Goal: Task Accomplishment & Management: Manage account settings

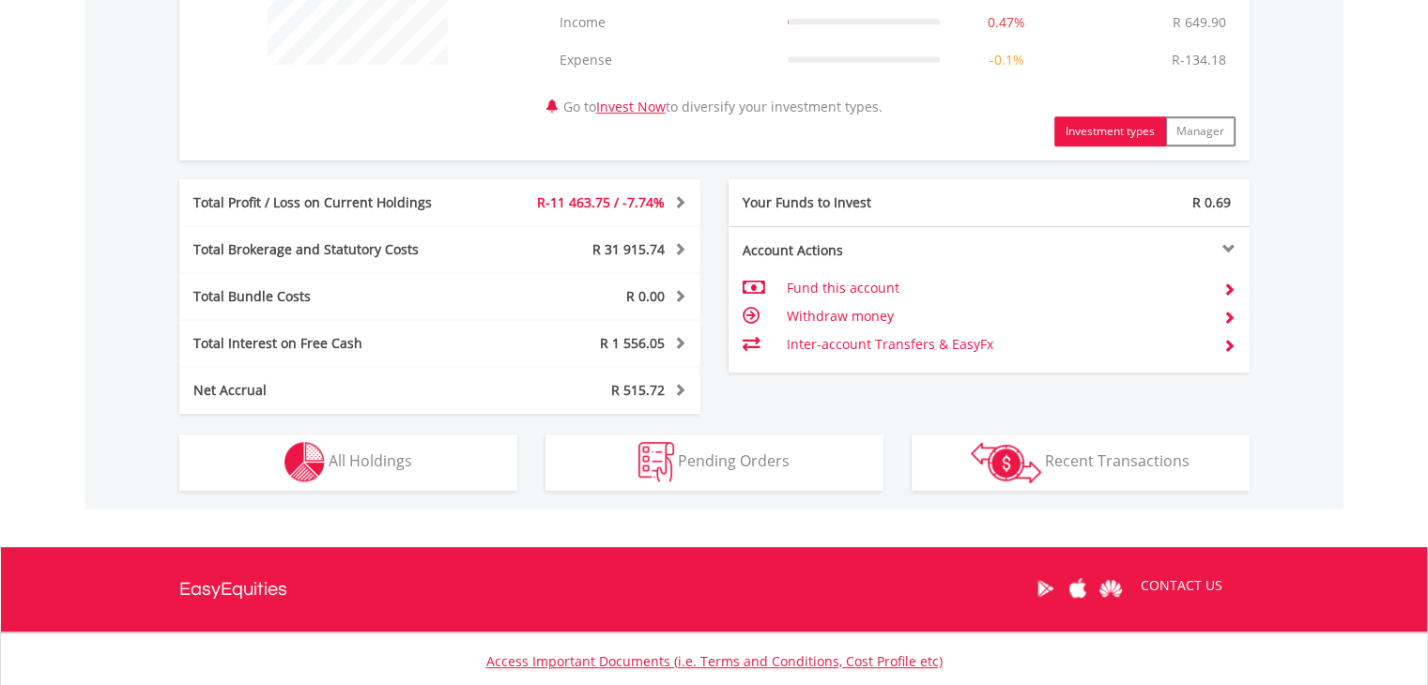
scroll to position [939, 0]
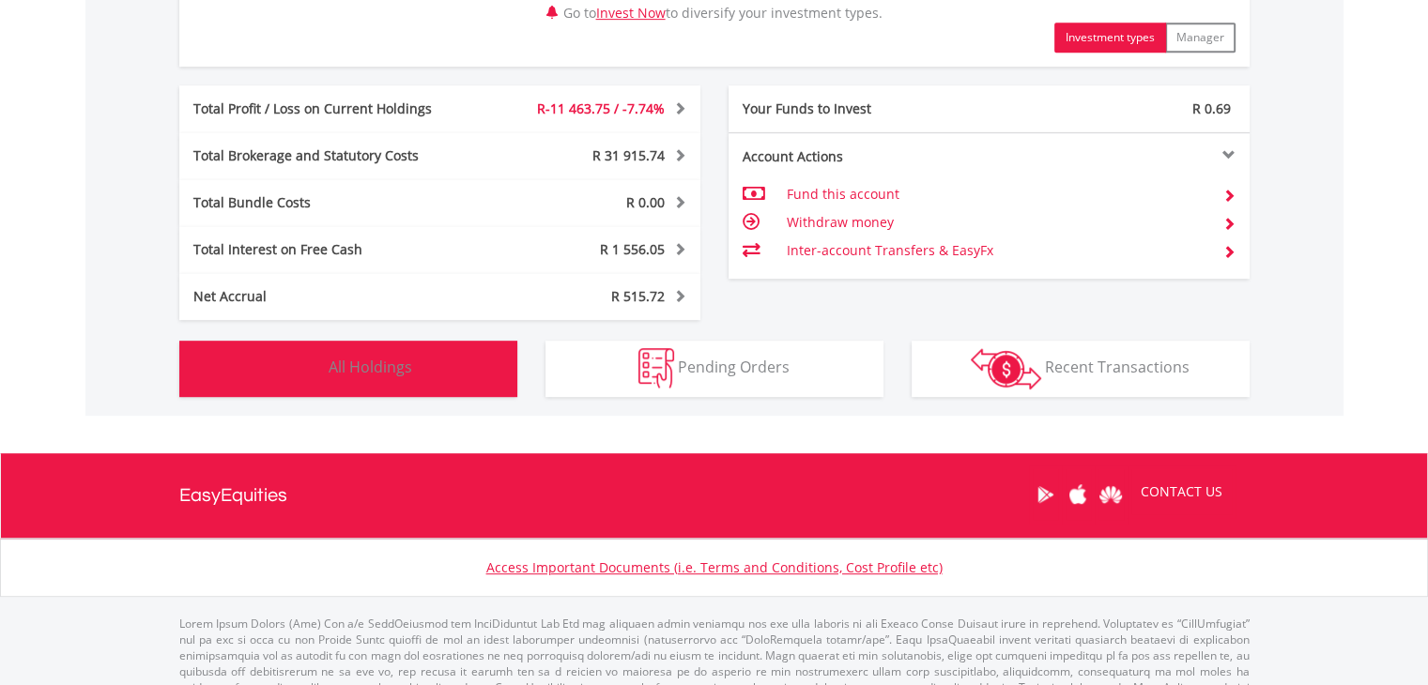
click at [360, 377] on button "Holdings All Holdings" at bounding box center [348, 369] width 338 height 56
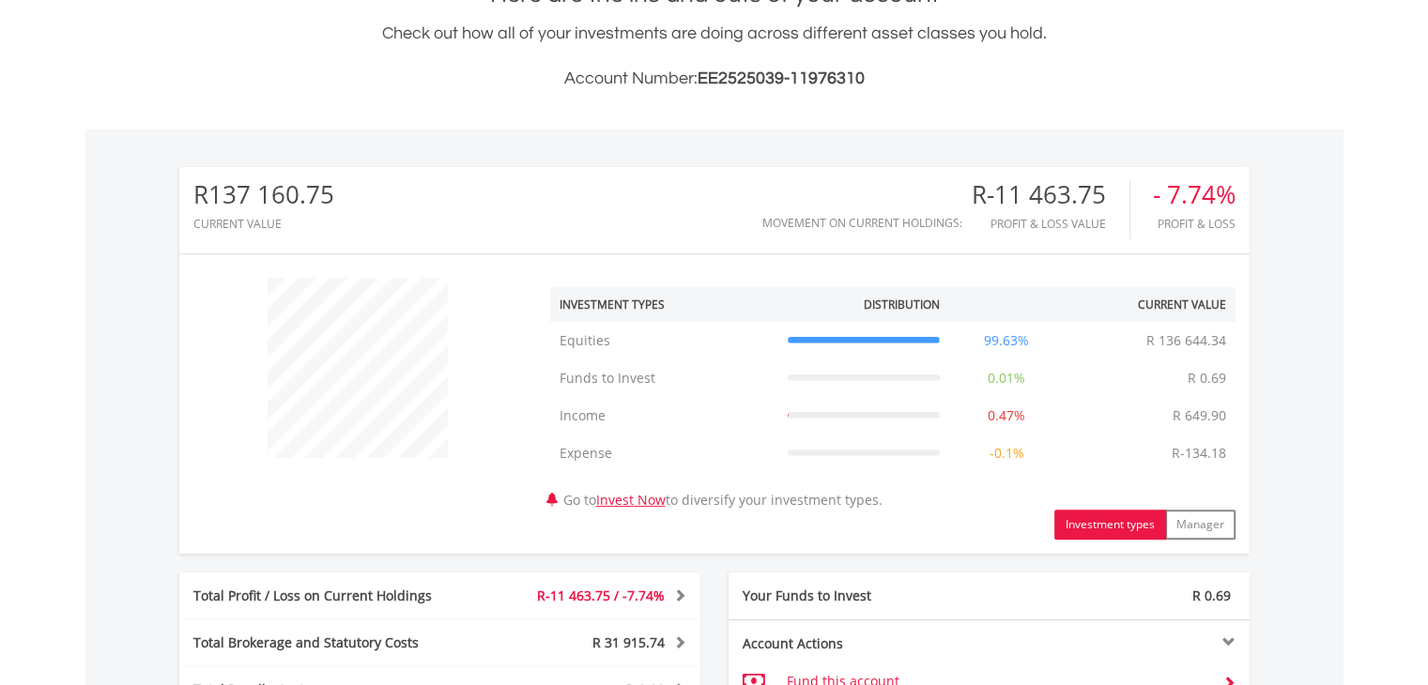
scroll to position [0, 0]
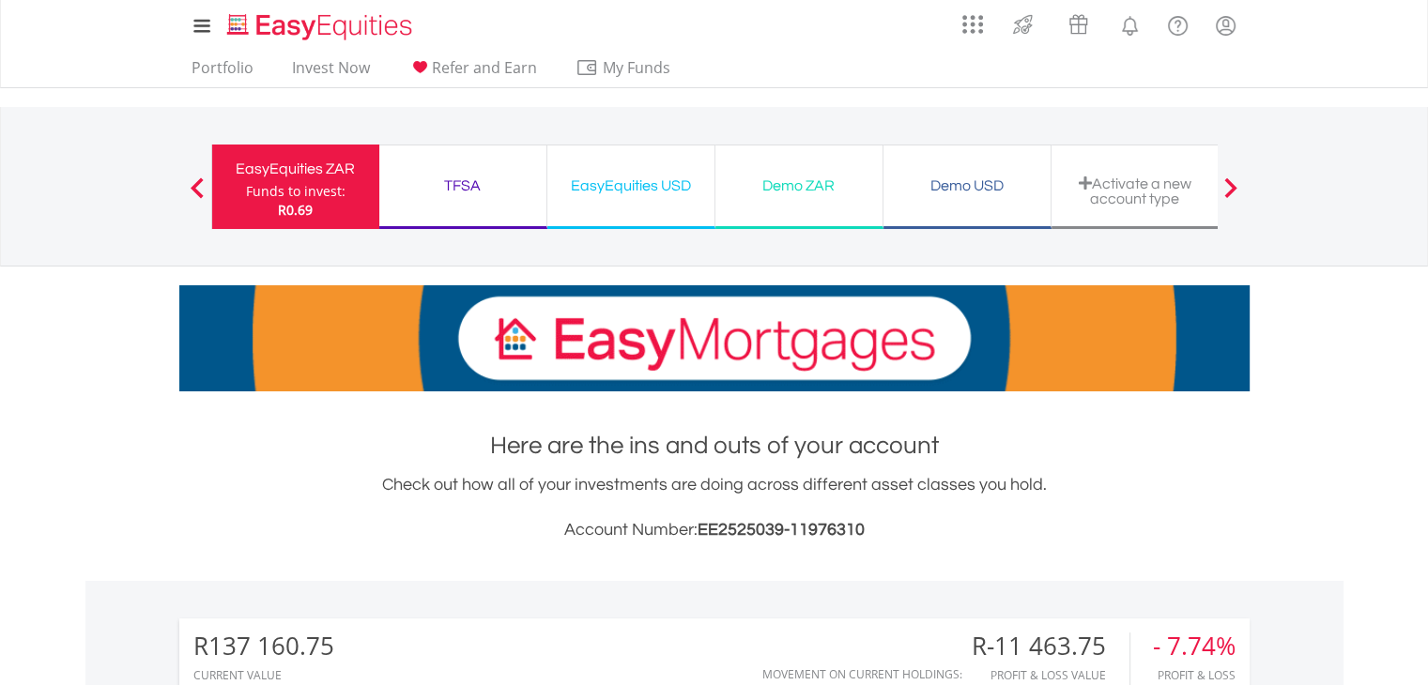
click at [669, 181] on div "EasyEquities USD" at bounding box center [630, 186] width 145 height 26
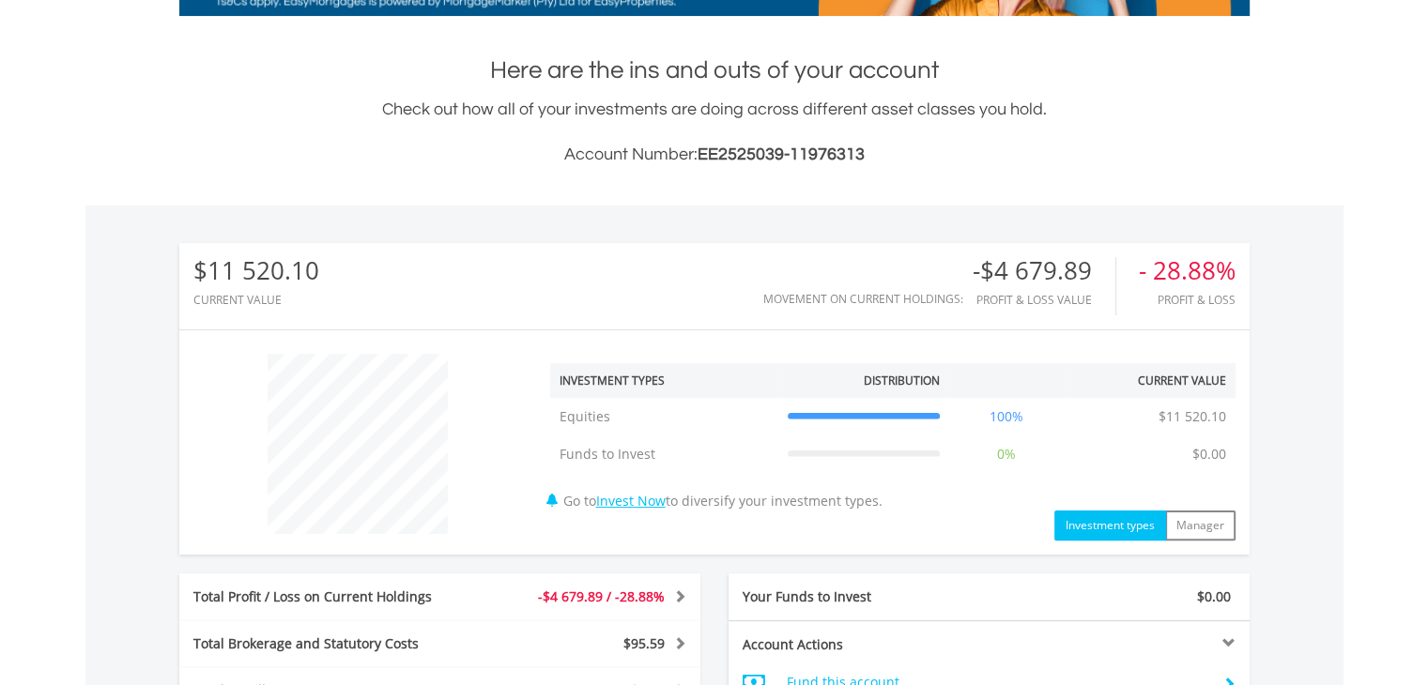
scroll to position [751, 0]
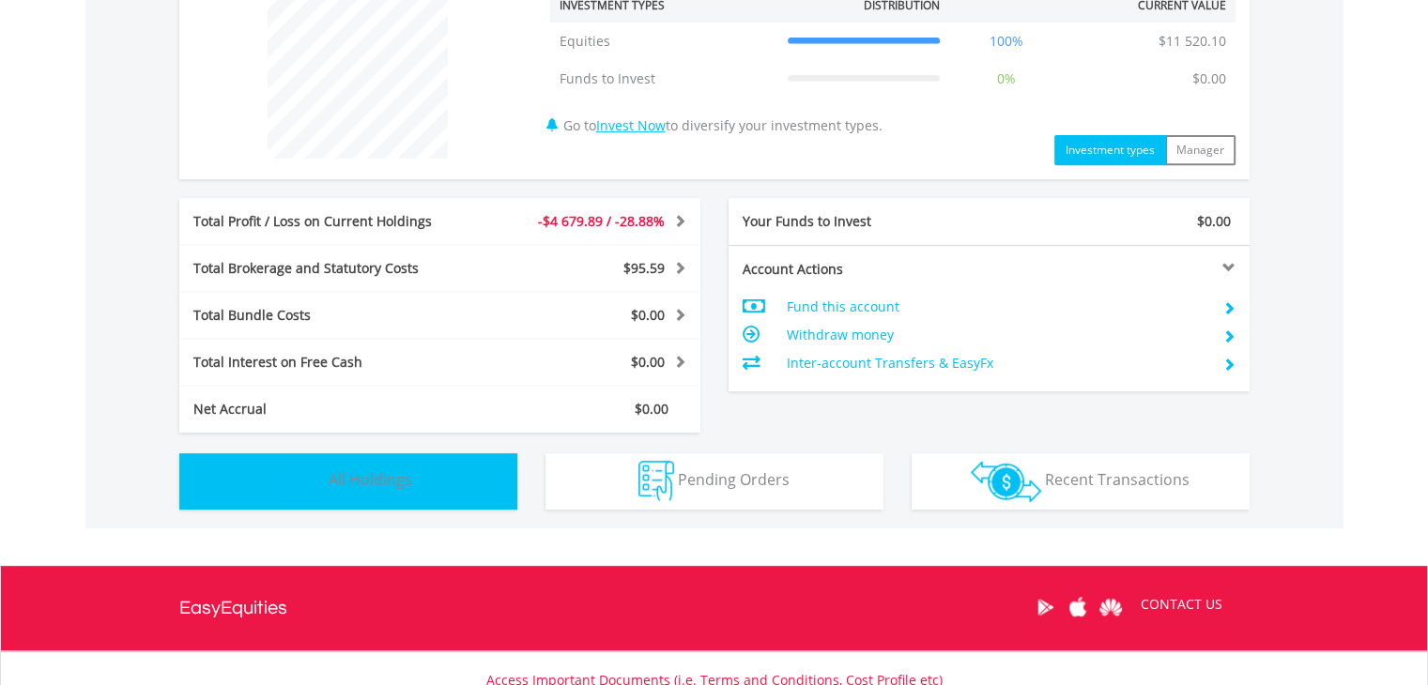
click at [384, 469] on span "All Holdings" at bounding box center [371, 479] width 84 height 21
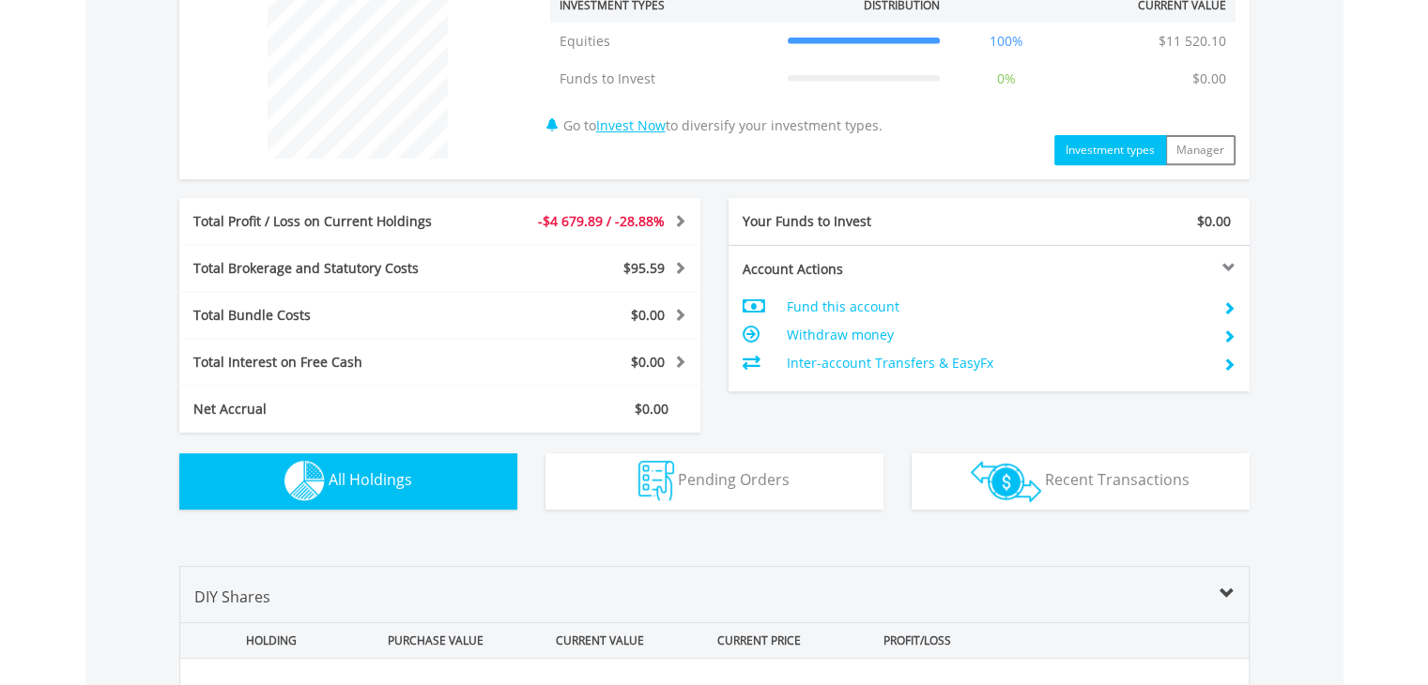
scroll to position [1200, 0]
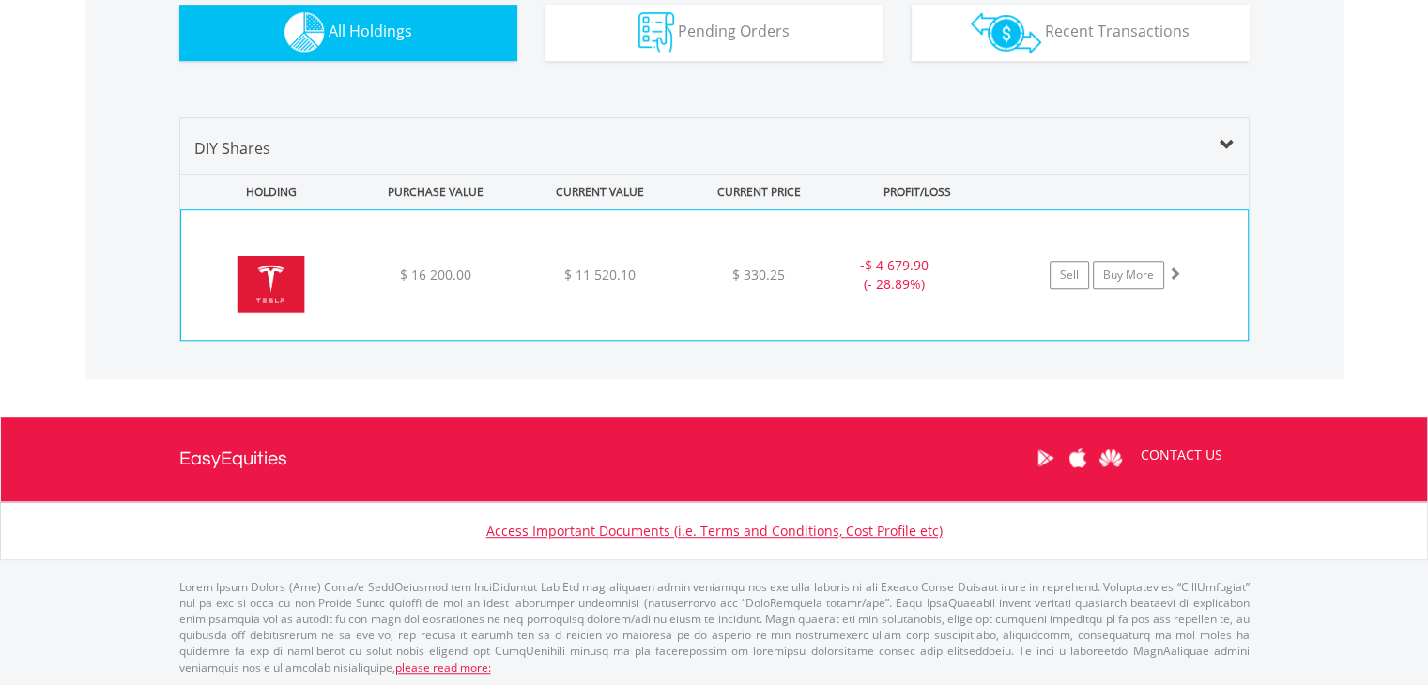
click at [668, 285] on div "﻿ Tesla Inc $ 16 200.00 $ 11 520.10 $ 330.25 - $ 4 679.90 (- 28.89%) Sell Buy M…" at bounding box center [714, 275] width 1066 height 130
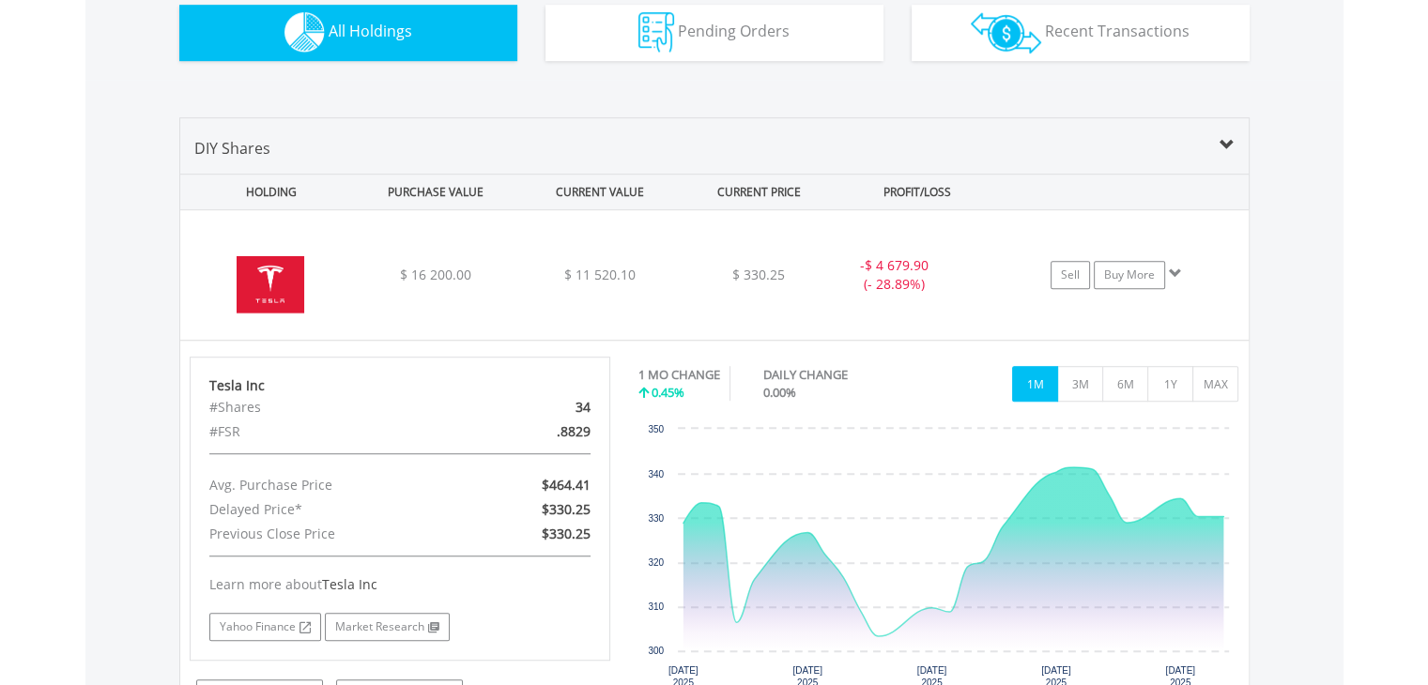
scroll to position [1387, 0]
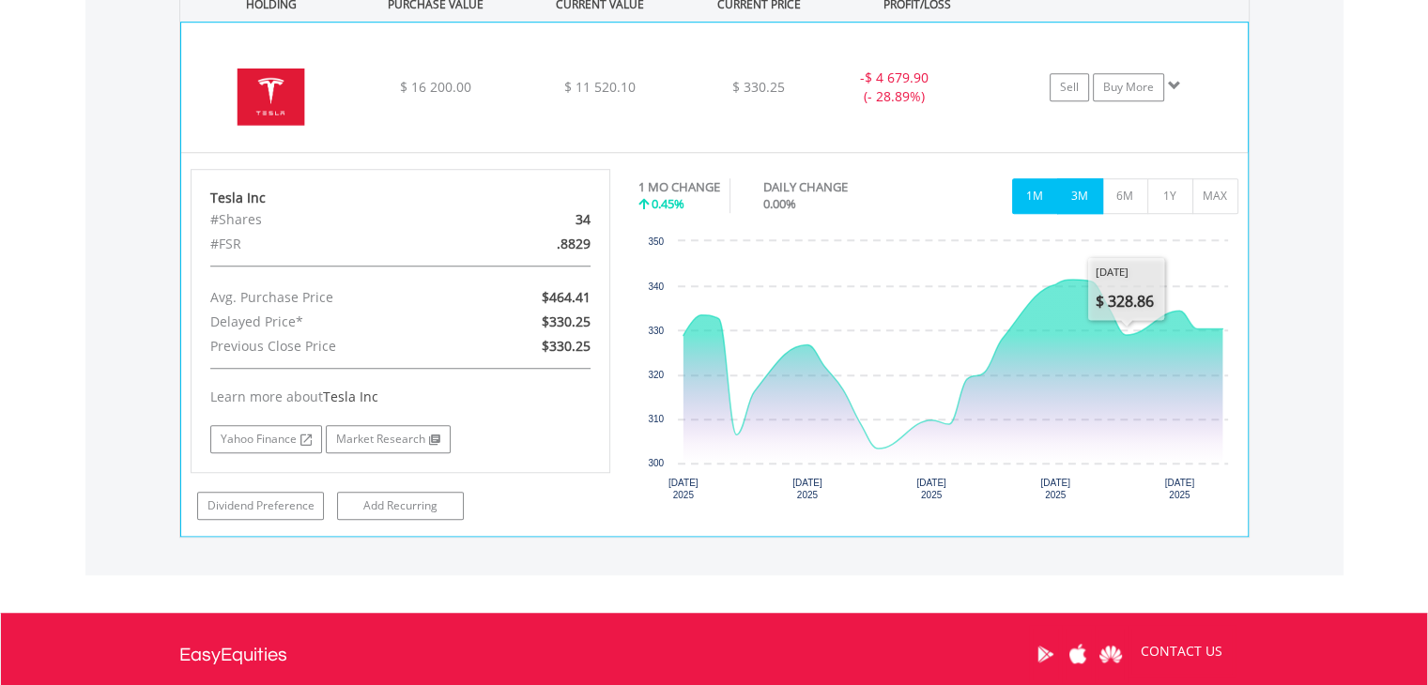
click at [1086, 207] on button "3M" at bounding box center [1080, 196] width 46 height 36
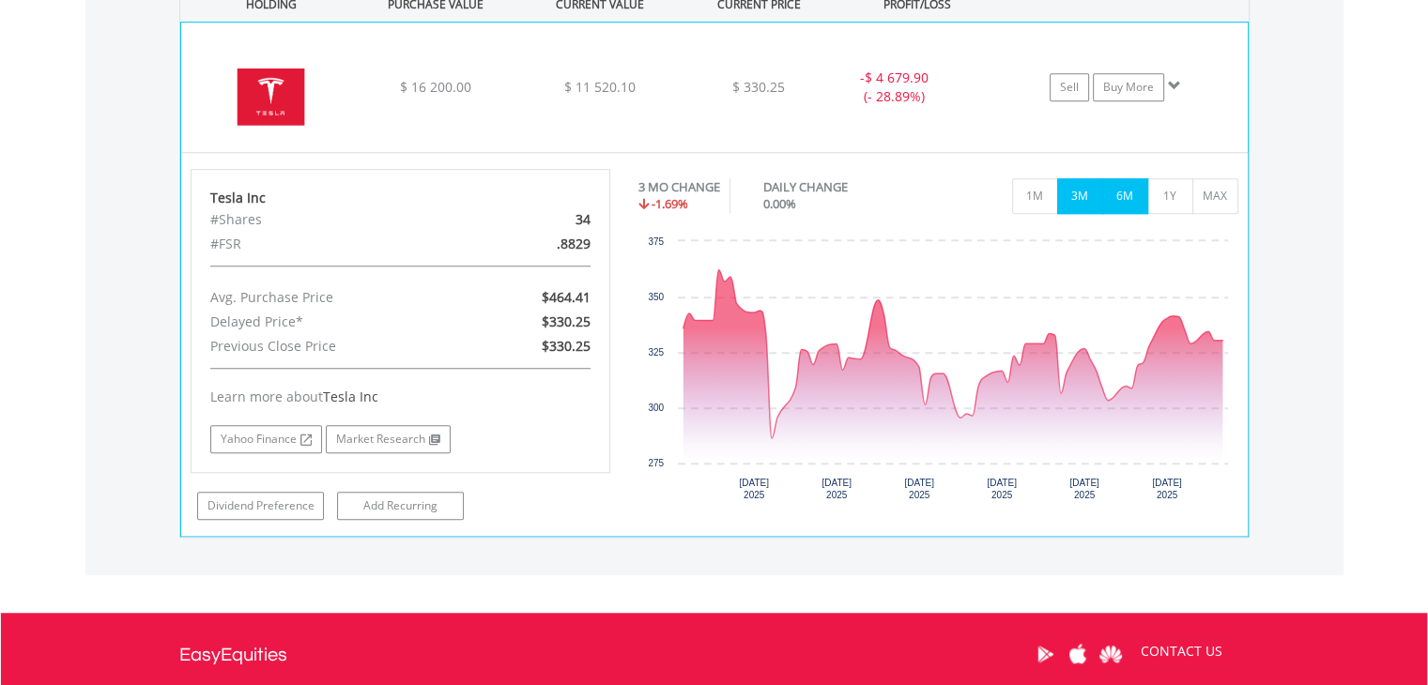
click at [1123, 191] on button "6M" at bounding box center [1125, 196] width 46 height 36
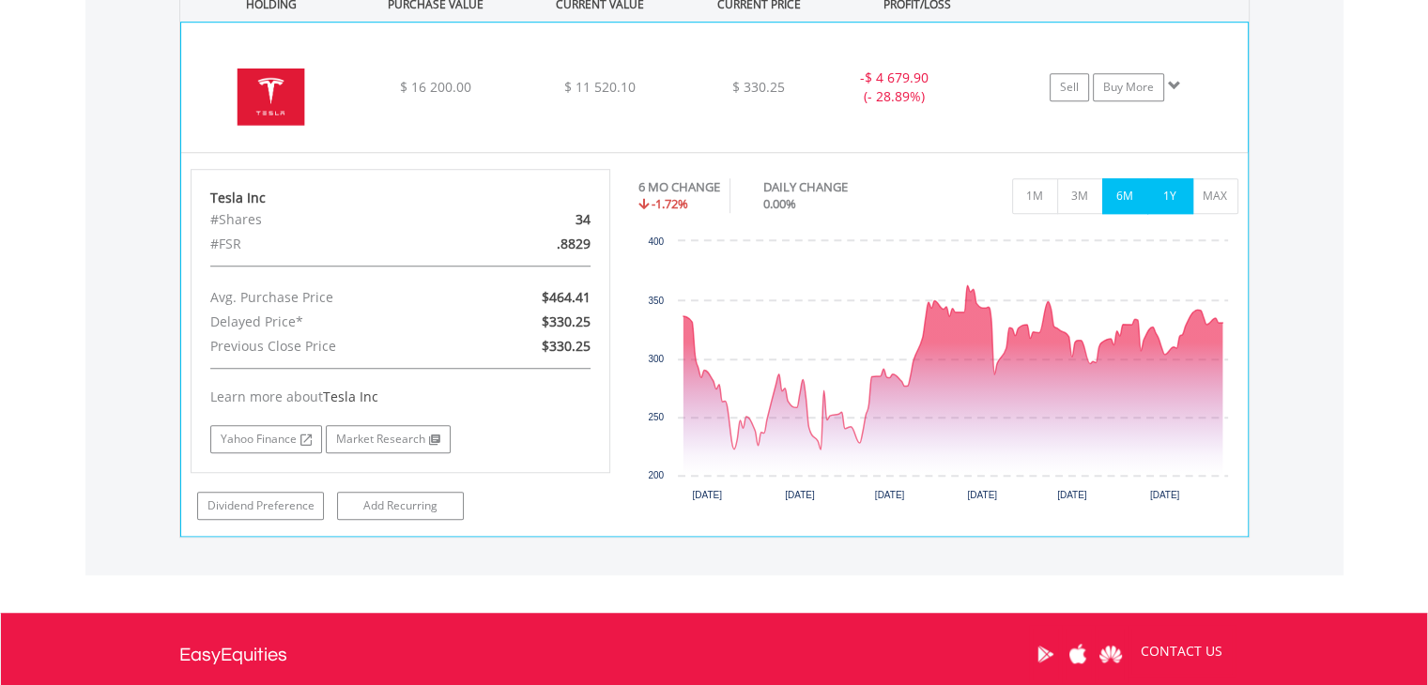
click at [1165, 190] on button "1Y" at bounding box center [1170, 196] width 46 height 36
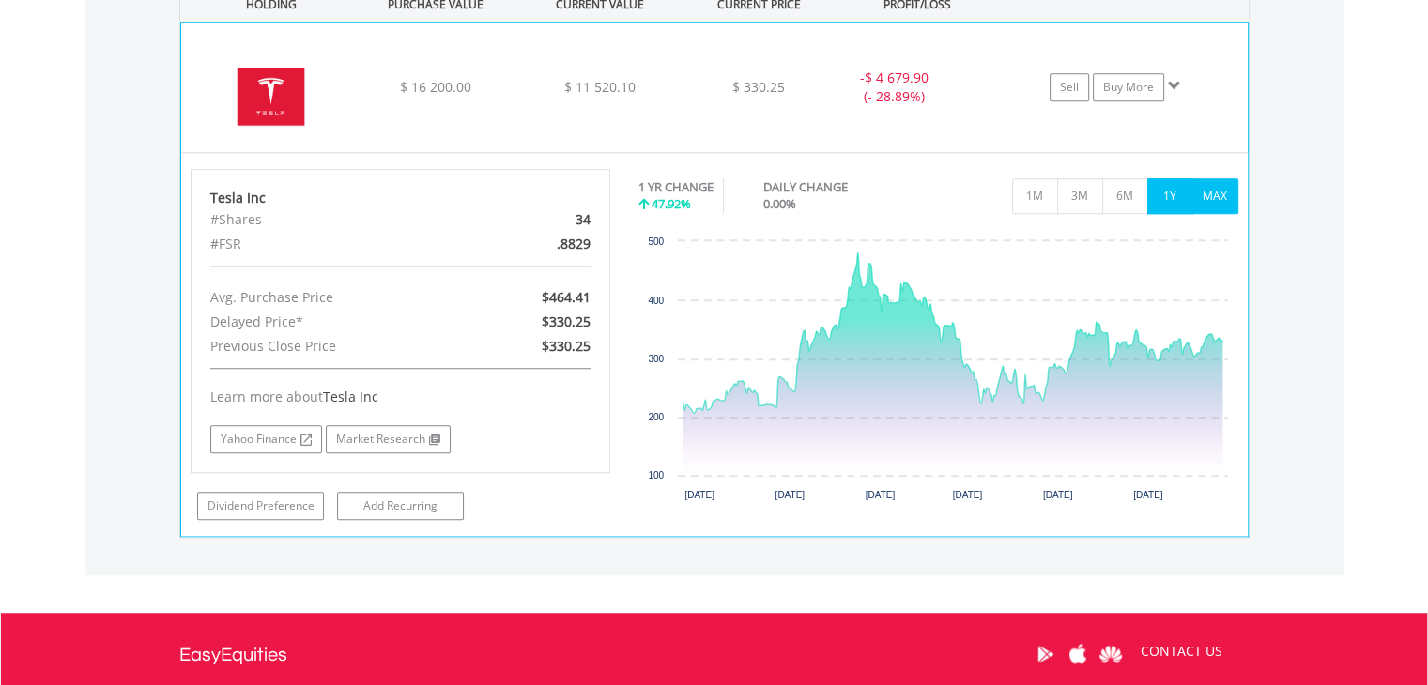
click at [1201, 191] on button "MAX" at bounding box center [1215, 196] width 46 height 36
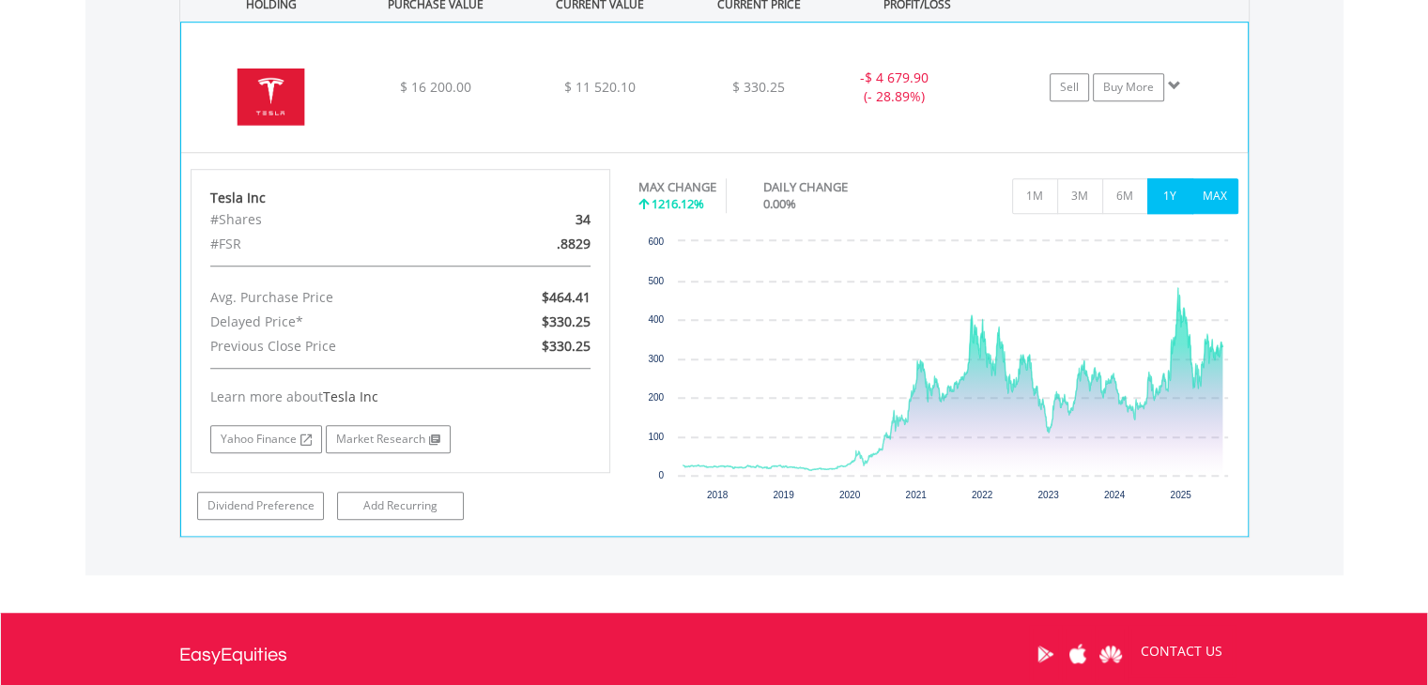
click at [1174, 191] on button "1Y" at bounding box center [1170, 196] width 46 height 36
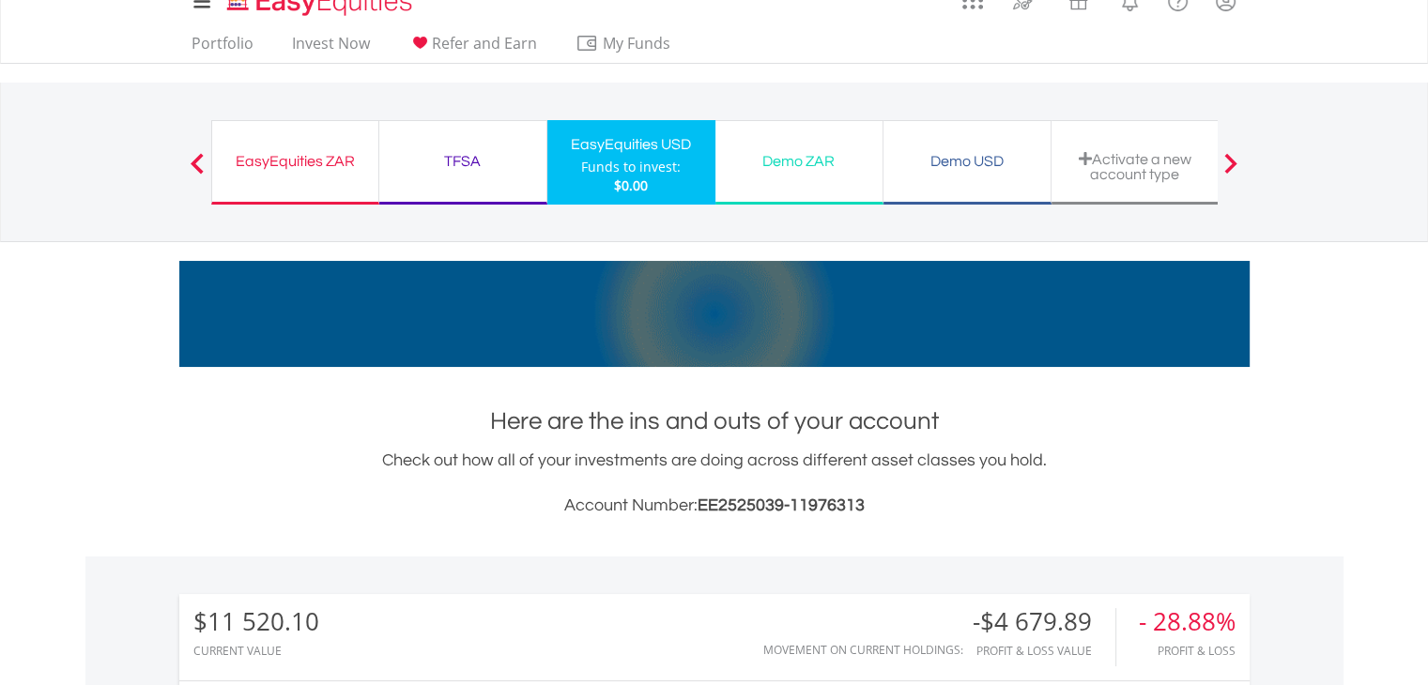
scroll to position [0, 0]
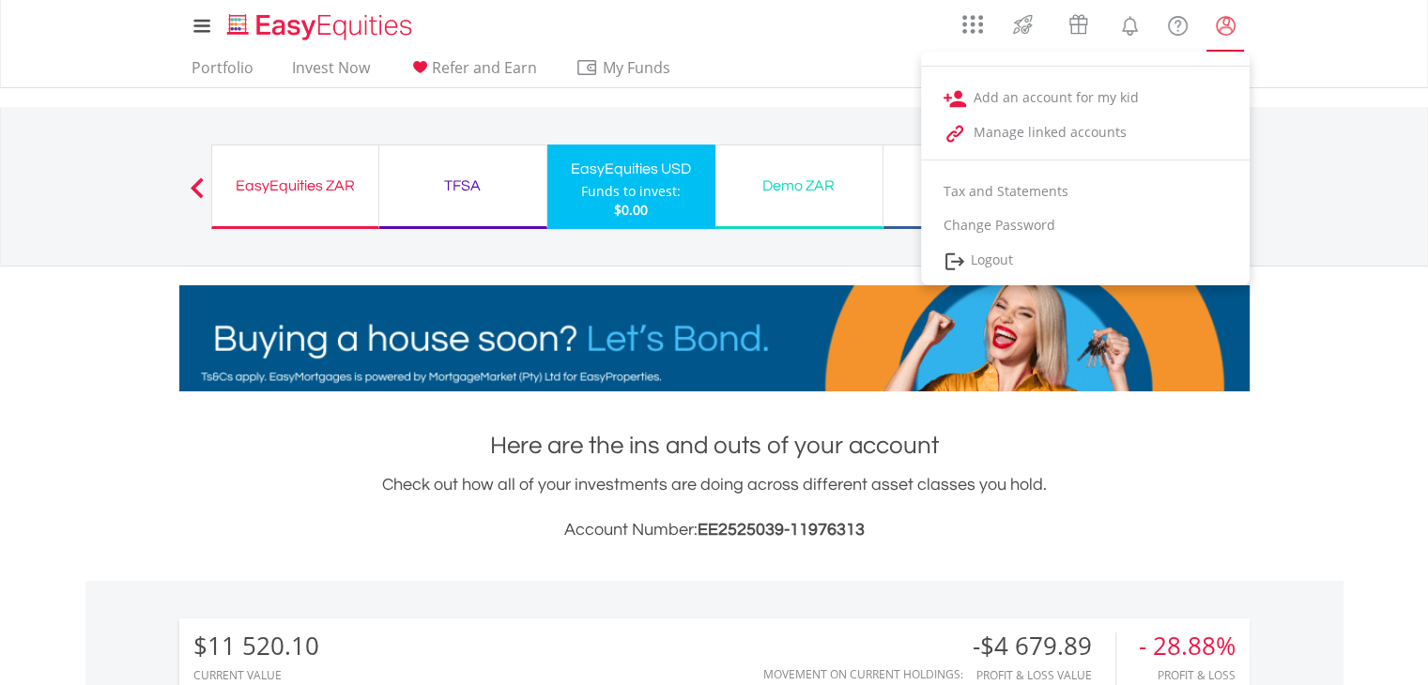
click at [1216, 25] on lord-icon "My Profile" at bounding box center [1225, 25] width 23 height 23
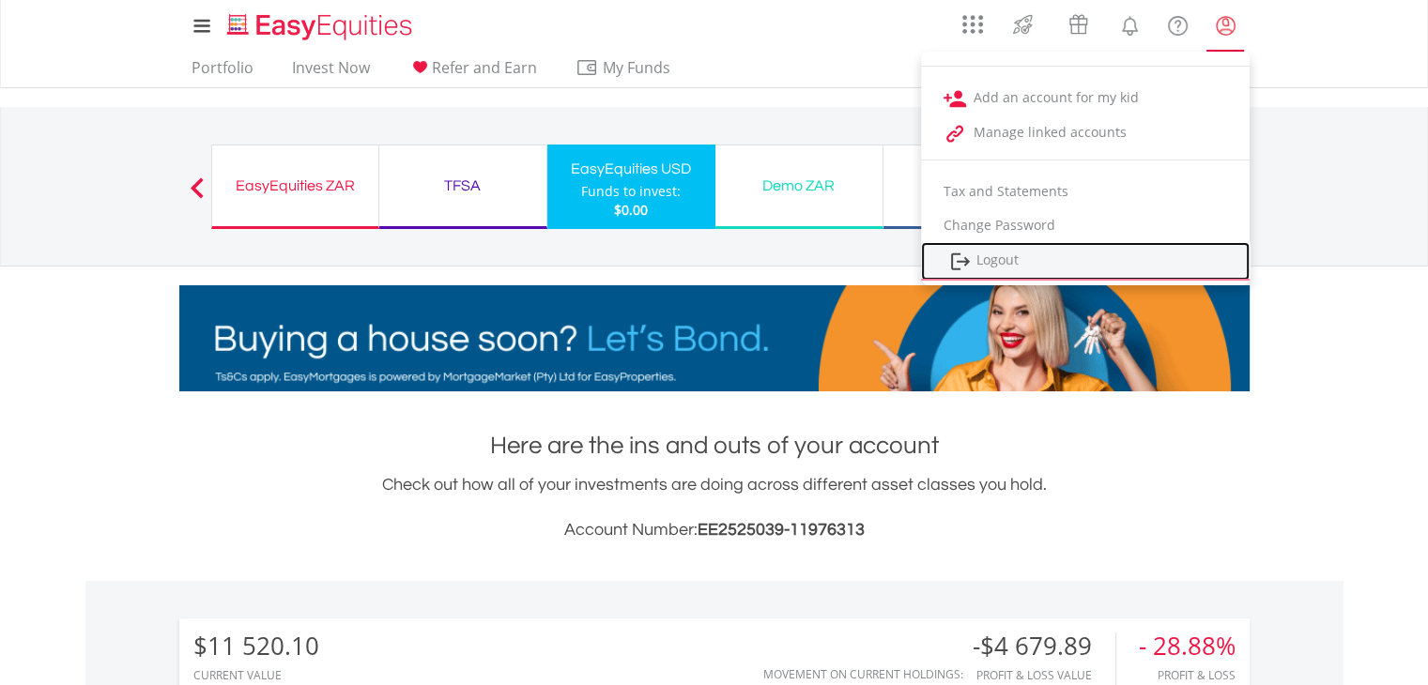
click at [985, 252] on link "Logout" at bounding box center [1085, 261] width 329 height 38
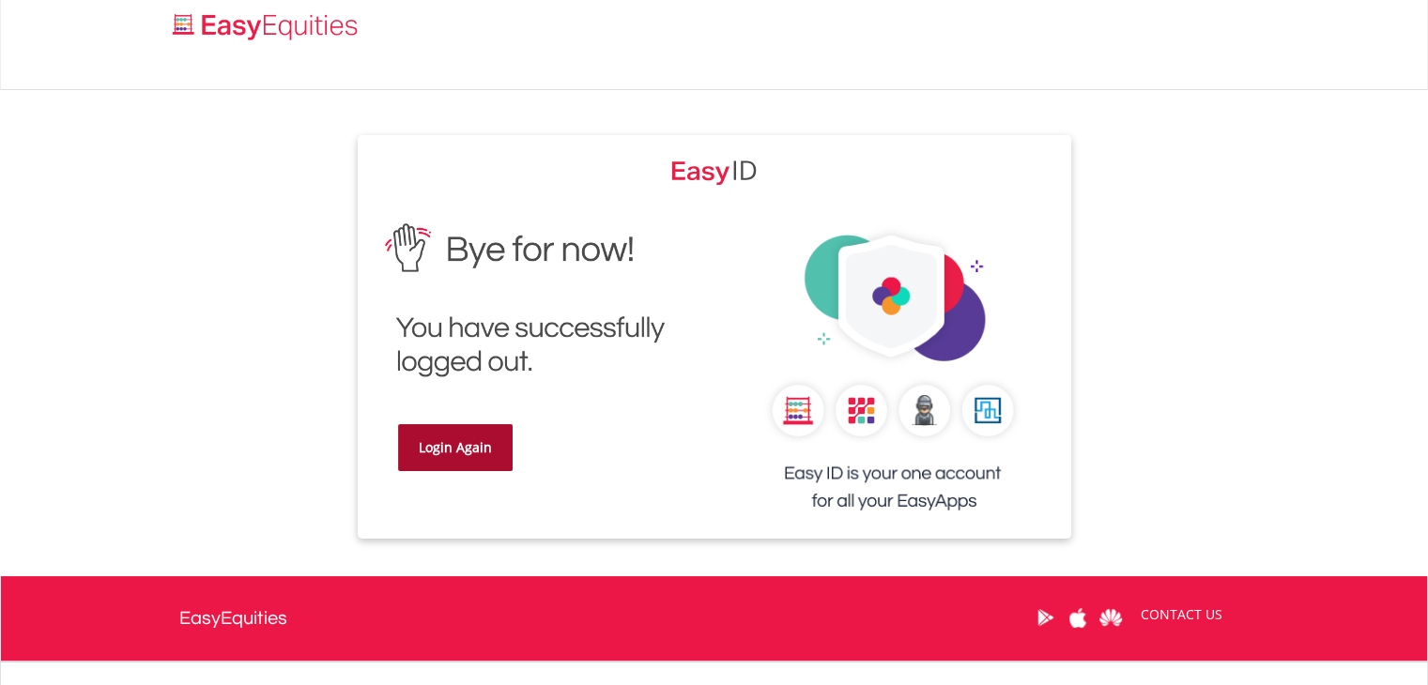
click at [458, 425] on link "Login Again" at bounding box center [455, 447] width 115 height 47
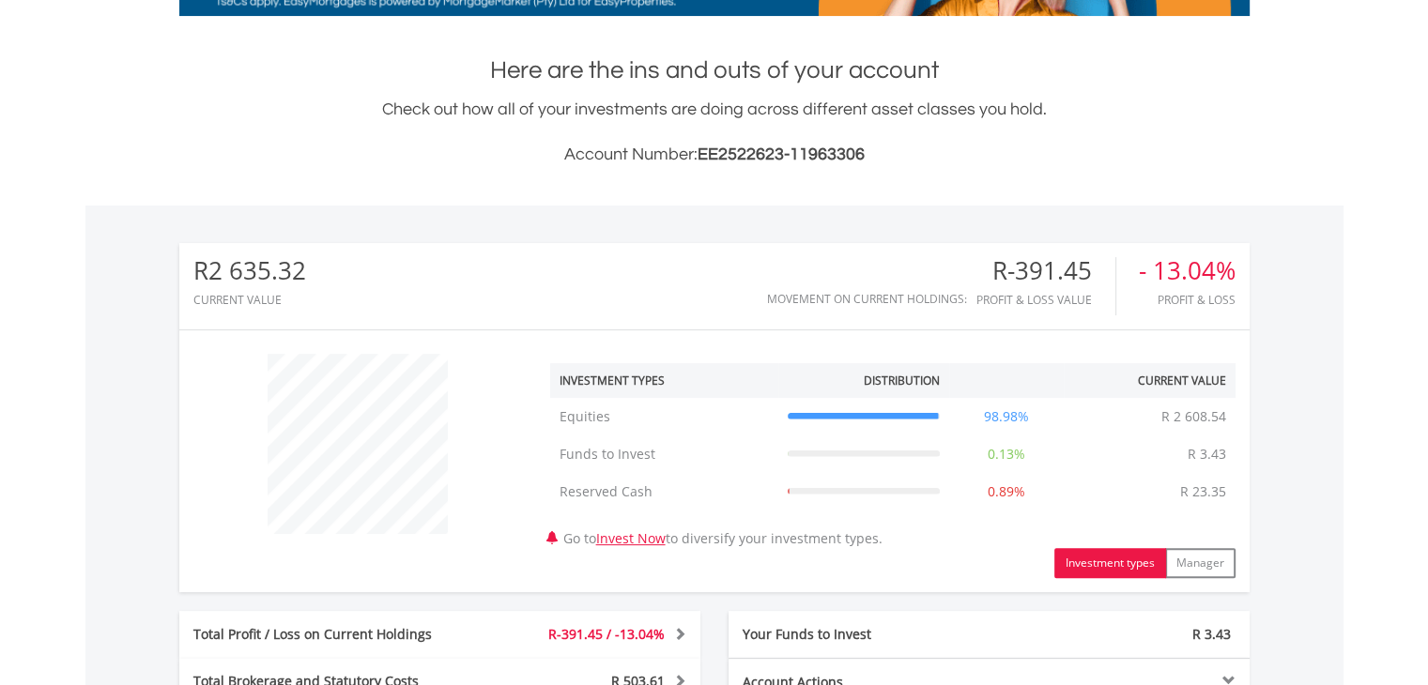
scroll to position [939, 0]
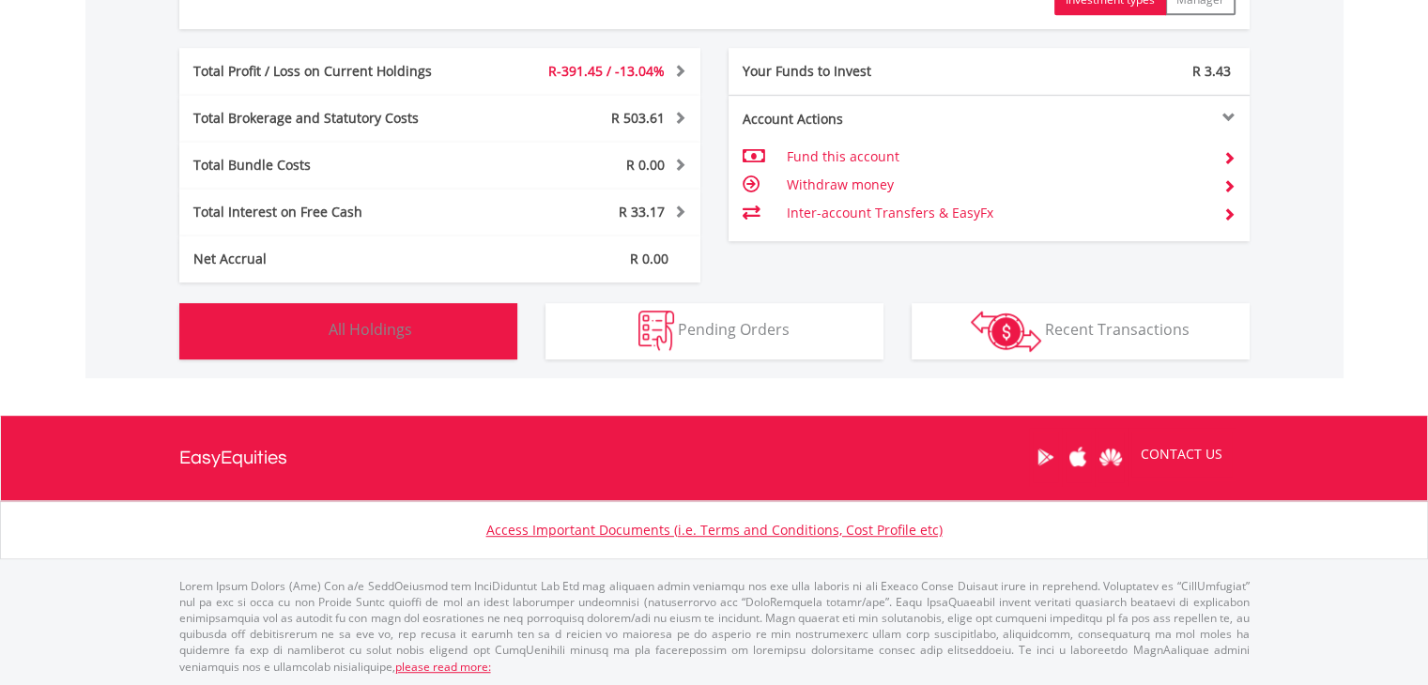
click at [412, 335] on button "Holdings All Holdings" at bounding box center [348, 331] width 338 height 56
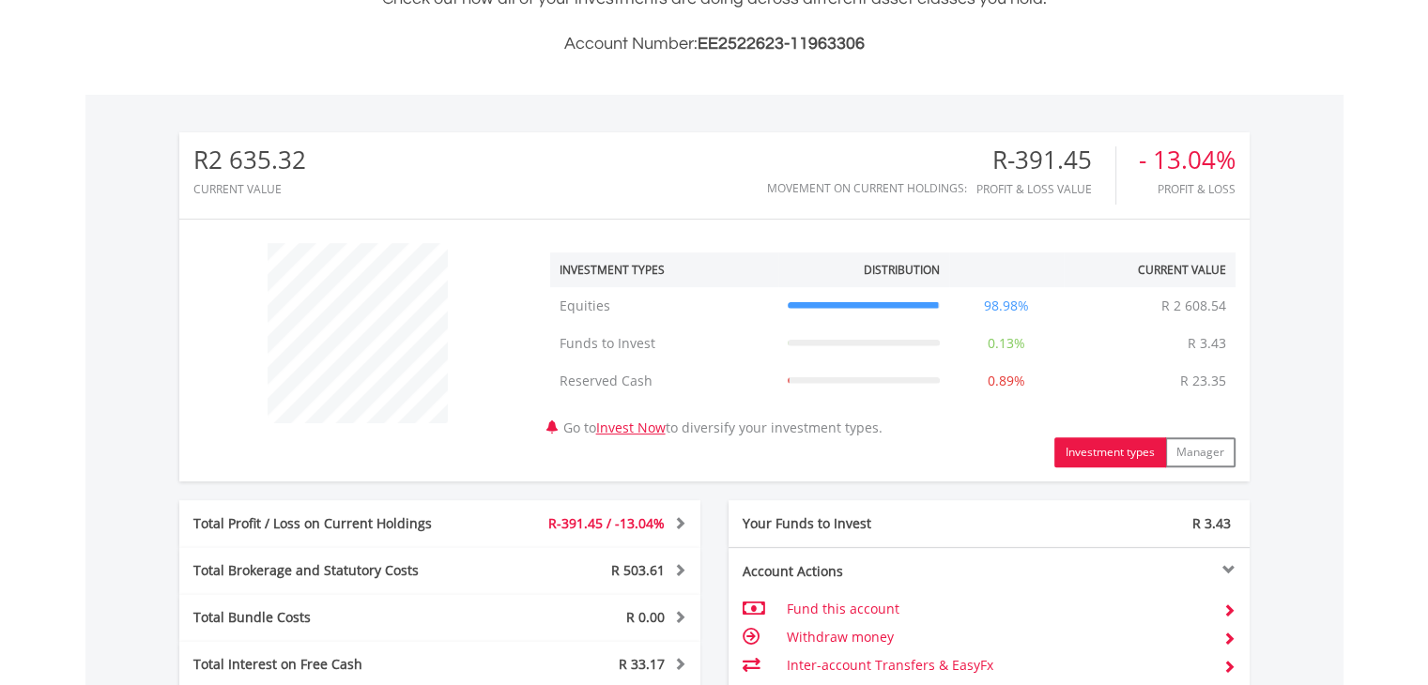
scroll to position [0, 0]
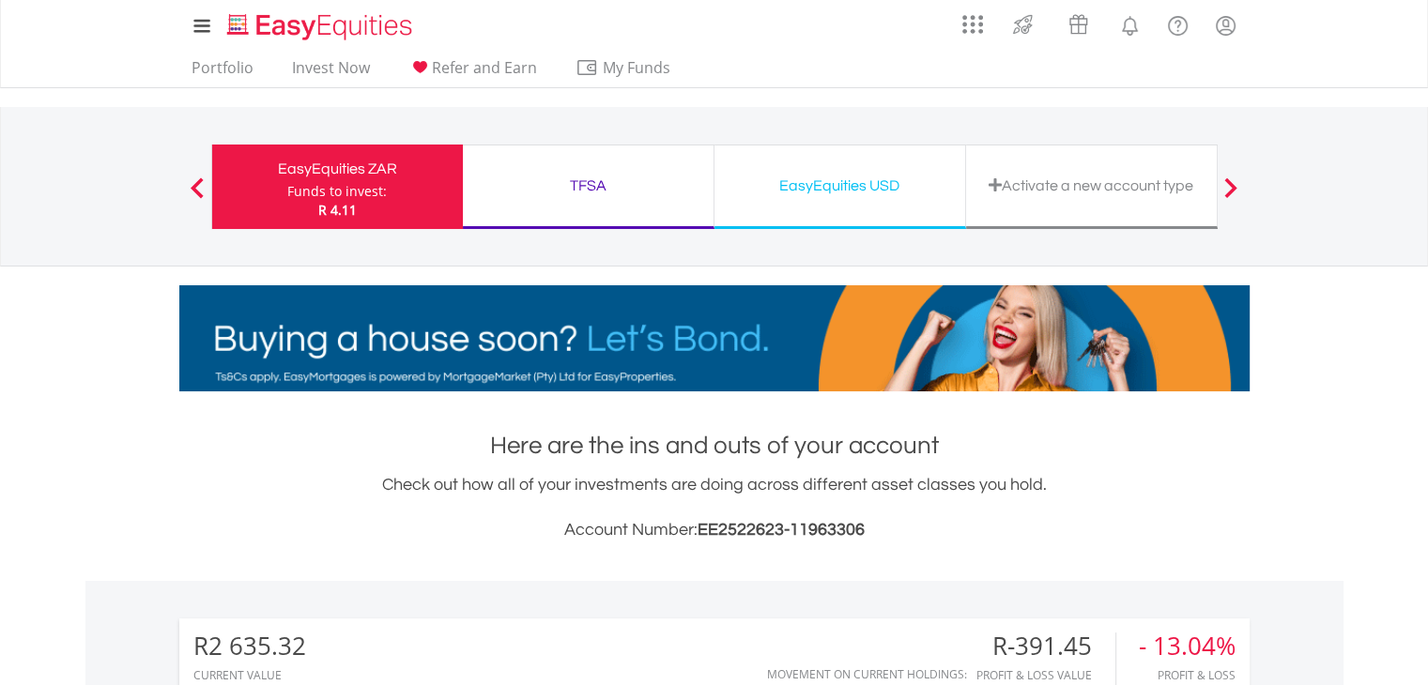
click at [827, 178] on div "EasyEquities USD" at bounding box center [840, 186] width 228 height 26
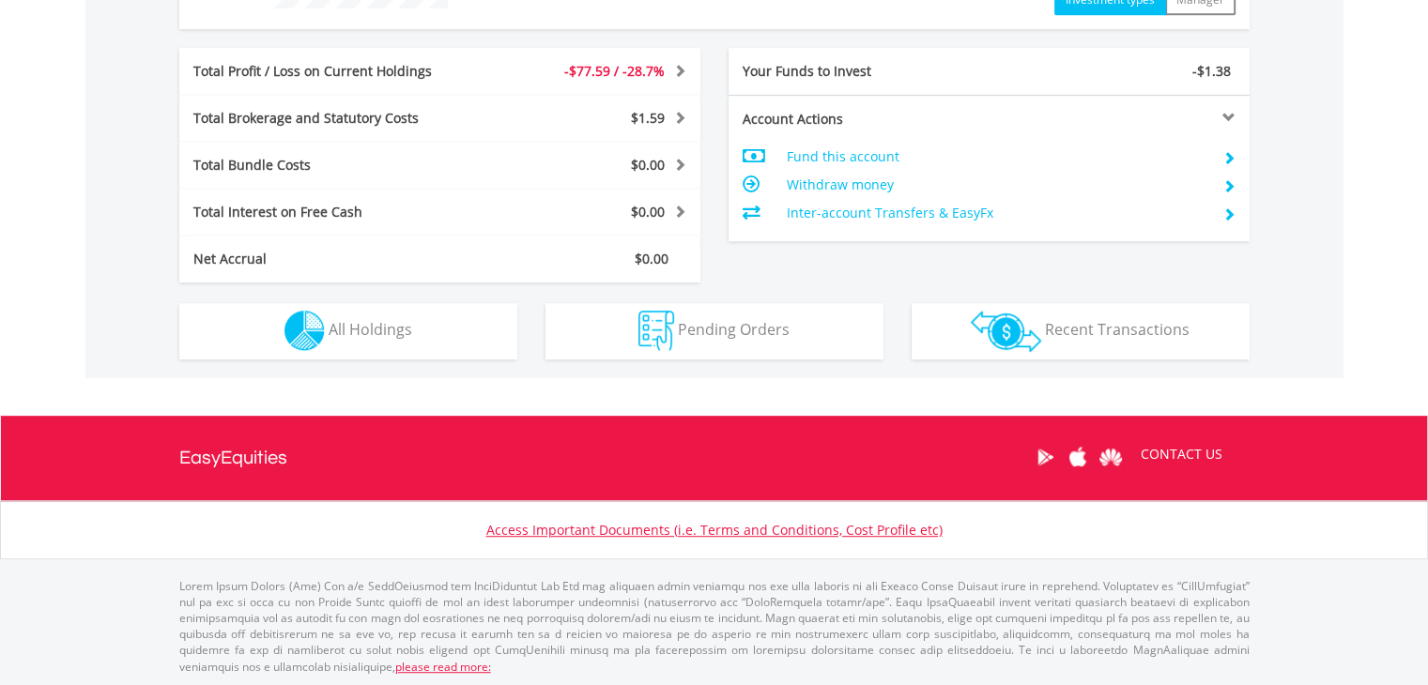
scroll to position [807, 0]
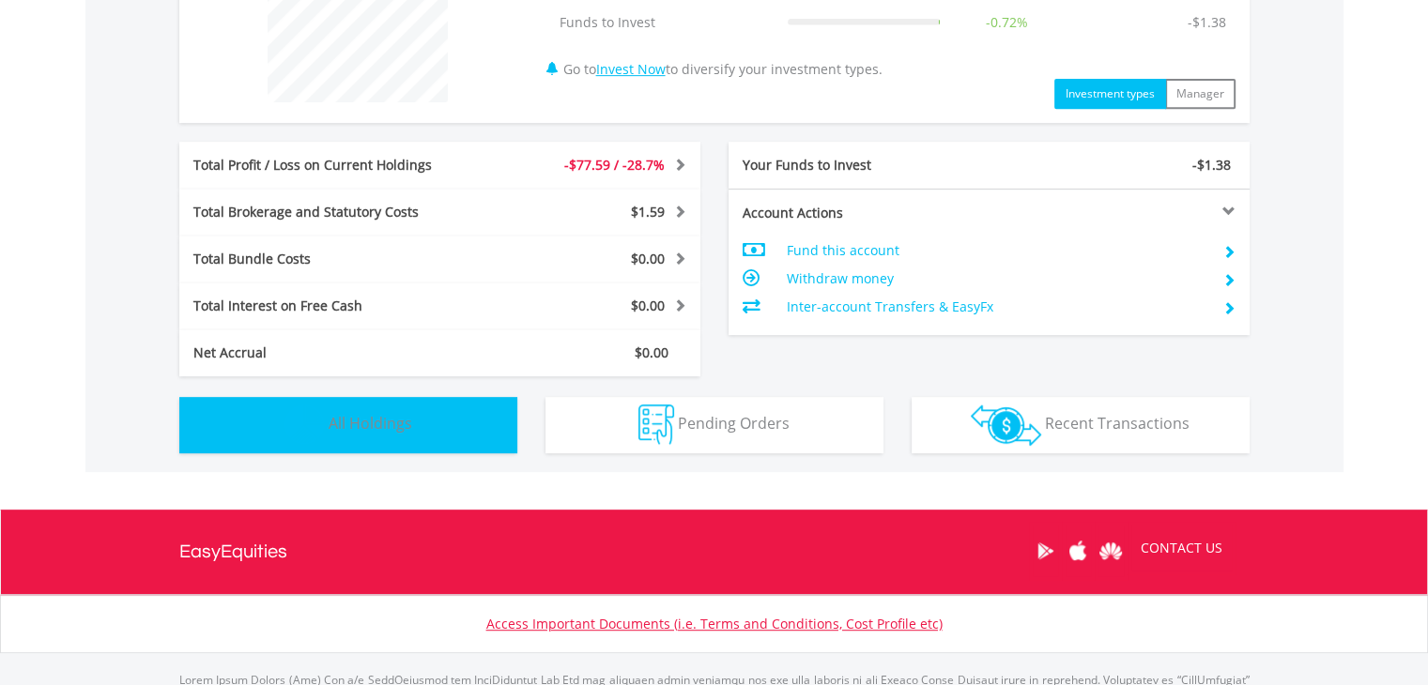
click at [390, 418] on span "All Holdings" at bounding box center [371, 423] width 84 height 21
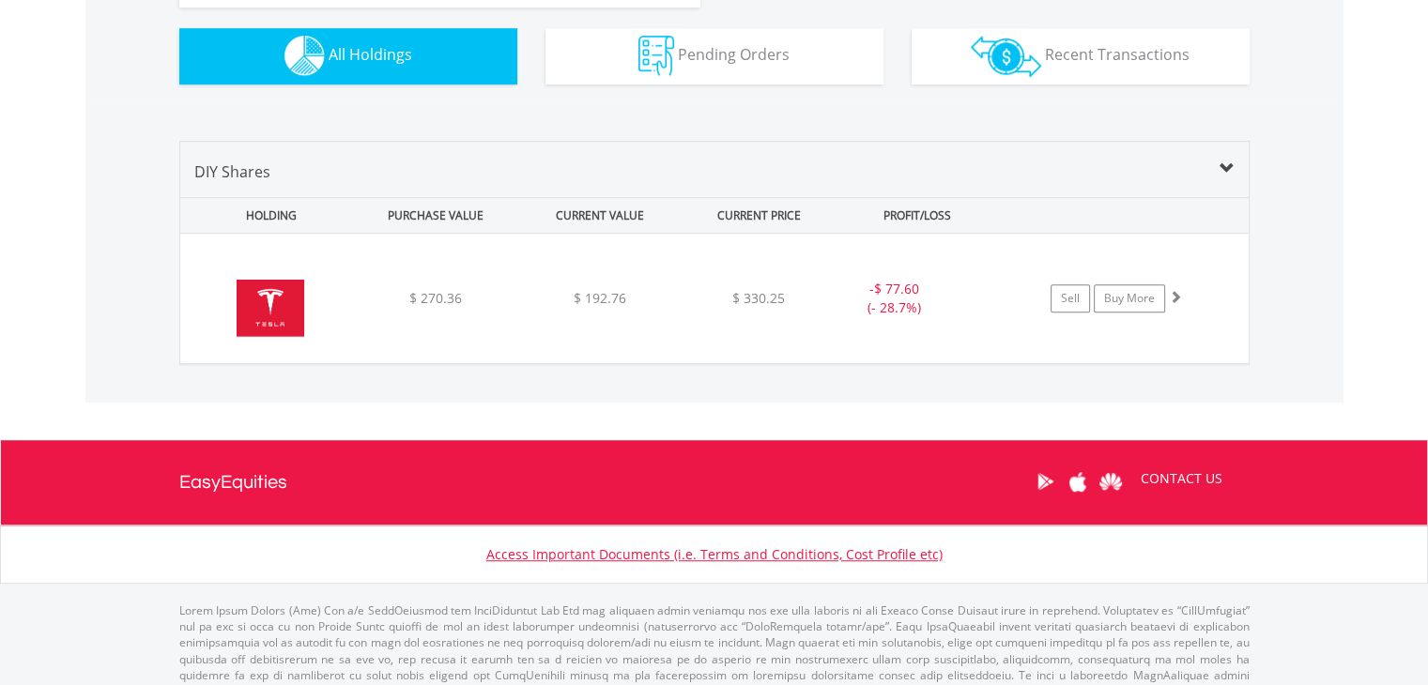
scroll to position [1200, 0]
